Goal: Navigation & Orientation: Go to known website

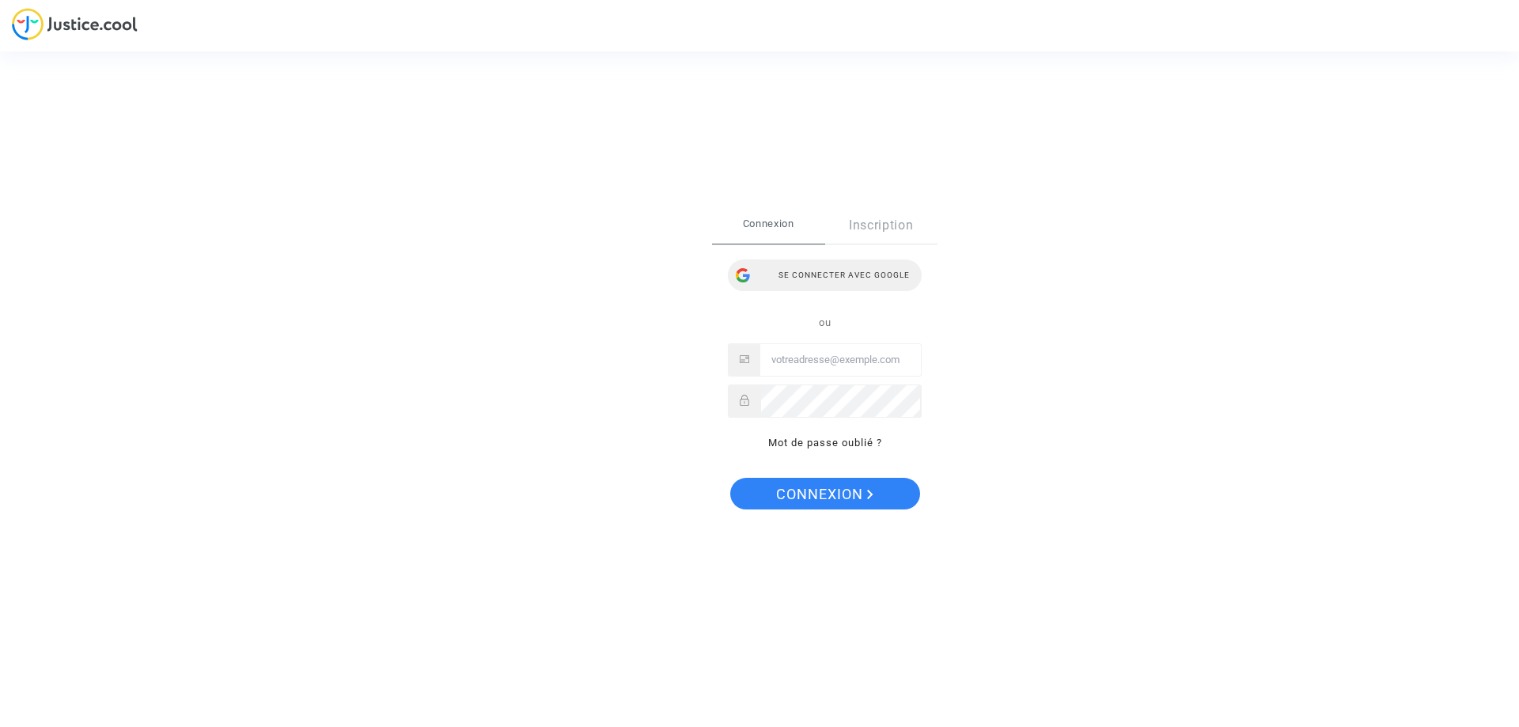
click at [874, 277] on div "Se connecter avec Google" at bounding box center [825, 275] width 194 height 32
